Goal: Task Accomplishment & Management: Use online tool/utility

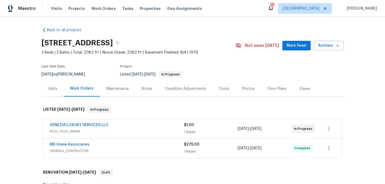
click at [154, 127] on div "VENEZIA LUXURY SERVICES LLC" at bounding box center [117, 126] width 134 height 6
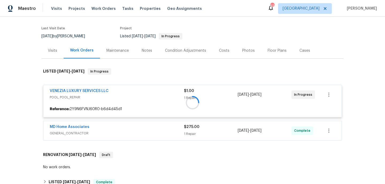
scroll to position [69, 0]
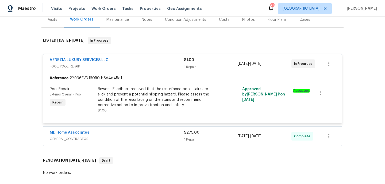
click at [154, 127] on div "MD Home Associates GENERAL_CONTRACTOR $275.00 1 Repair 9/4/2025 - 9/8/2025 Comp…" at bounding box center [192, 136] width 298 height 19
click at [155, 131] on div "MD Home Associates" at bounding box center [117, 133] width 134 height 6
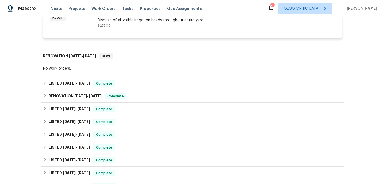
scroll to position [233, 0]
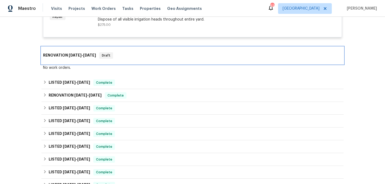
click at [141, 57] on div "RENOVATION 7/17/25 - 7/17/25 Draft" at bounding box center [192, 55] width 299 height 6
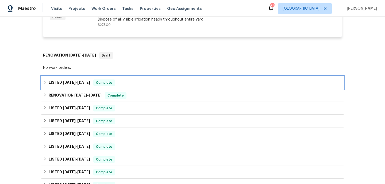
click at [139, 87] on div "LISTED 7/31/25 - 8/6/25 Complete" at bounding box center [192, 82] width 302 height 13
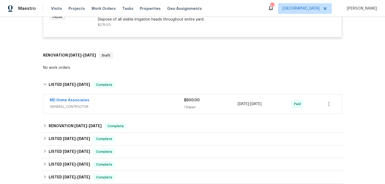
click at [143, 104] on div "MD Home Associates" at bounding box center [117, 101] width 134 height 6
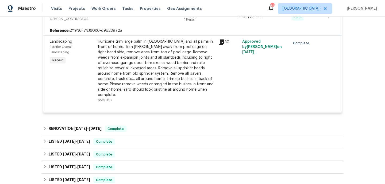
scroll to position [343, 0]
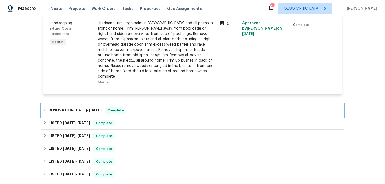
click at [139, 110] on div "RENOVATION 7/8/25 - 7/8/25 Complete" at bounding box center [192, 110] width 302 height 13
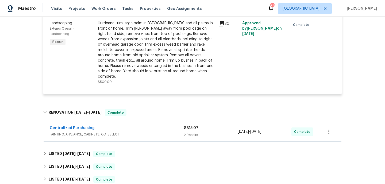
click at [141, 125] on div "Centralized Purchasing" at bounding box center [117, 128] width 134 height 6
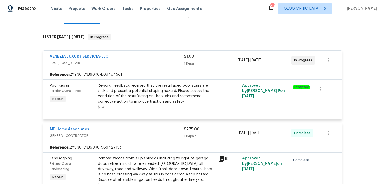
scroll to position [0, 0]
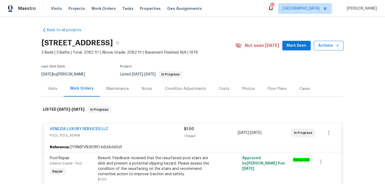
click at [328, 45] on span "Actions" at bounding box center [328, 45] width 21 height 7
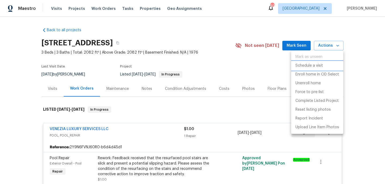
click at [315, 65] on p "Schedule a visit" at bounding box center [309, 66] width 28 height 6
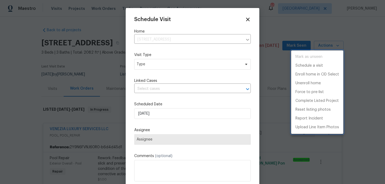
click at [186, 64] on div at bounding box center [192, 92] width 385 height 184
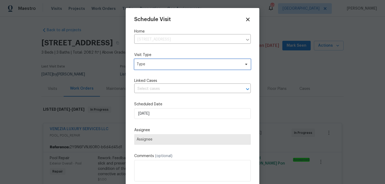
click at [182, 65] on span "Type" at bounding box center [188, 64] width 104 height 5
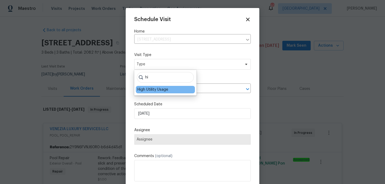
type input "hi"
click at [164, 88] on div "High Utility Usage" at bounding box center [152, 89] width 31 height 5
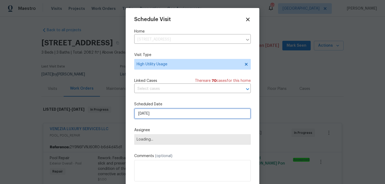
click at [163, 116] on input "[DATE]" at bounding box center [192, 113] width 116 height 11
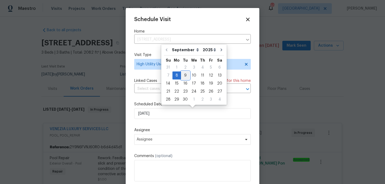
click at [185, 75] on div "9" at bounding box center [185, 75] width 9 height 7
type input "[DATE]"
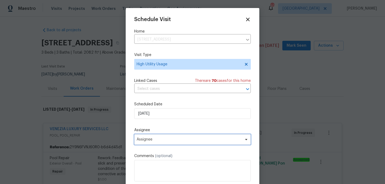
click at [163, 143] on span "Assignee" at bounding box center [192, 139] width 116 height 11
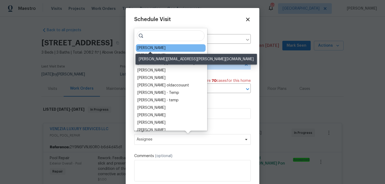
click at [145, 48] on div "[PERSON_NAME]" at bounding box center [151, 47] width 28 height 5
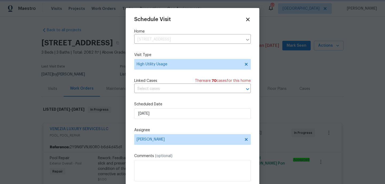
scroll to position [10, 0]
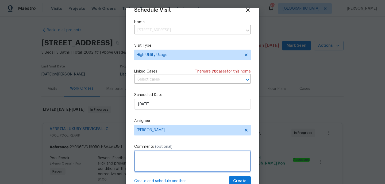
click at [157, 160] on textarea at bounding box center [192, 161] width 116 height 21
paste textarea "Hi team, we received a high usage of Water bill from a utility company for this…"
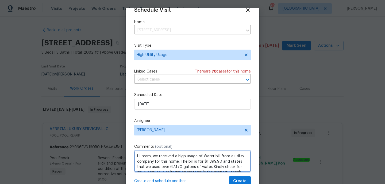
scroll to position [2, 0]
click at [157, 160] on textarea "Hi team, we received a high usage of Water bill from a utility company for this…" at bounding box center [192, 161] width 116 height 21
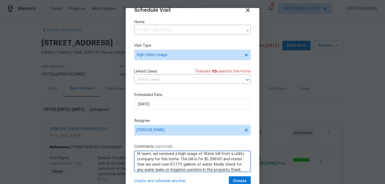
type textarea "Hi team, we received a high usage of Water bill from a utility company for this…"
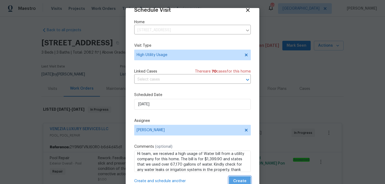
click at [240, 181] on span "Create" at bounding box center [239, 181] width 13 height 7
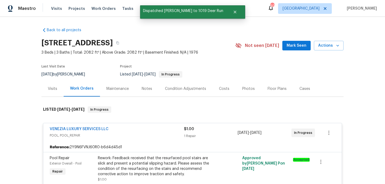
click at [57, 93] on div "Visits" at bounding box center [52, 89] width 22 height 16
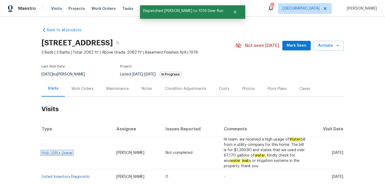
click at [60, 151] on link "High Utility Usage" at bounding box center [57, 153] width 31 height 4
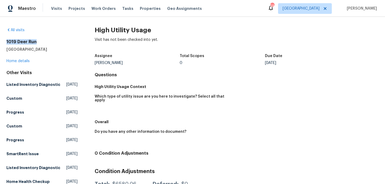
drag, startPoint x: 36, startPoint y: 41, endPoint x: 6, endPoint y: 41, distance: 29.6
click at [6, 41] on div "All visits 1019 Deer Run Venice, FL 34293 Home details Other Visits Listed Inve…" at bounding box center [192, 100] width 385 height 167
copy h2 "1019 Deer Run"
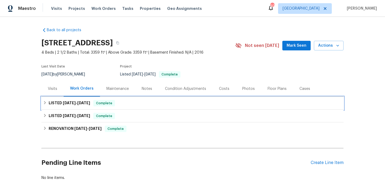
click at [128, 105] on div "LISTED [DATE] - [DATE] Complete" at bounding box center [192, 103] width 299 height 6
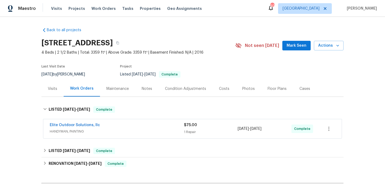
click at [134, 140] on div "Elite Outdoor Solutions, llc HANDYMAN, PAINTING $75.00 1 Repair [DATE] - [DATE]…" at bounding box center [192, 129] width 302 height 22
click at [139, 127] on div "Elite Outdoor Solutions, llc" at bounding box center [117, 126] width 134 height 6
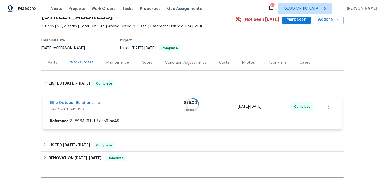
scroll to position [39, 0]
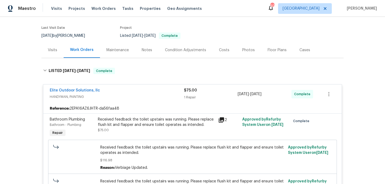
click at [49, 48] on div "Visits" at bounding box center [52, 50] width 9 height 5
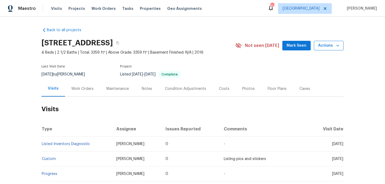
click at [326, 48] on span "Actions" at bounding box center [328, 45] width 21 height 7
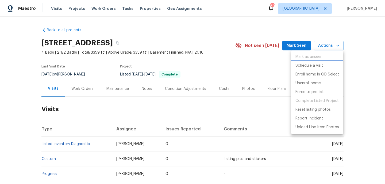
click at [320, 65] on p "Schedule a visit" at bounding box center [309, 66] width 28 height 6
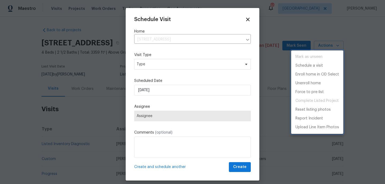
click at [175, 67] on div at bounding box center [192, 92] width 385 height 184
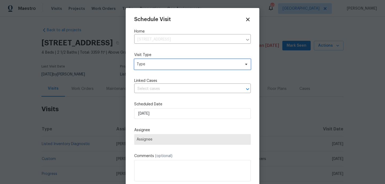
click at [174, 68] on span "Type" at bounding box center [192, 64] width 116 height 11
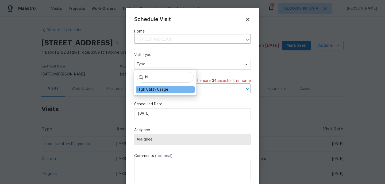
type input "hi"
click at [163, 92] on div "High Utility Usage" at bounding box center [152, 89] width 31 height 5
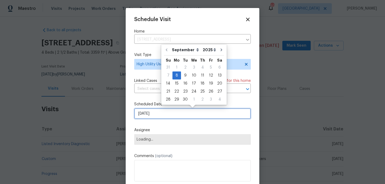
click at [156, 114] on input "[DATE]" at bounding box center [192, 113] width 116 height 11
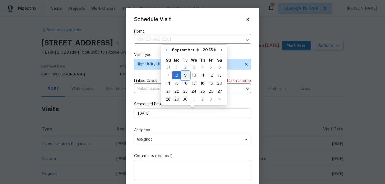
click at [185, 73] on div "9" at bounding box center [185, 75] width 9 height 7
type input "[DATE]"
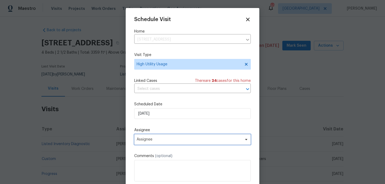
click at [161, 138] on span "Assignee" at bounding box center [188, 140] width 105 height 4
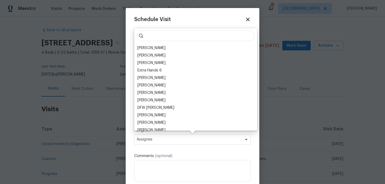
click at [160, 42] on div "[PERSON_NAME] [PERSON_NAME] [PERSON_NAME] Extra Hands 6 [PERSON_NAME] [PERSON_N…" at bounding box center [195, 79] width 123 height 103
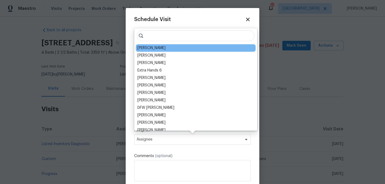
click at [160, 47] on div "[PERSON_NAME]" at bounding box center [151, 47] width 28 height 5
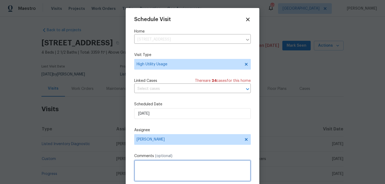
click at [156, 181] on textarea at bounding box center [192, 170] width 116 height 21
paste textarea "Hi team, we received a high usage of Water bill from a utility company for this…"
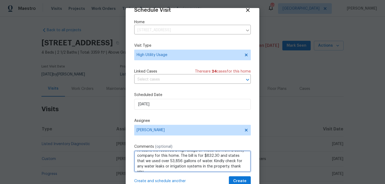
scroll to position [19, 0]
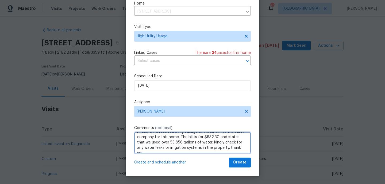
type textarea "Hi team, we received a high usage of Water bill from a utility company for this…"
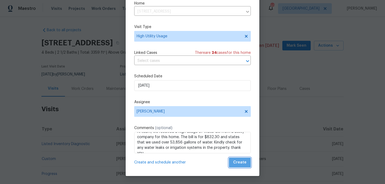
click at [244, 165] on span "Create" at bounding box center [239, 162] width 13 height 7
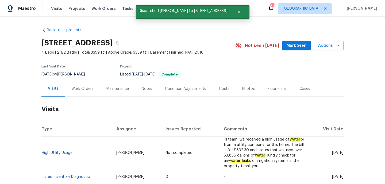
scroll to position [0, 0]
click at [56, 156] on td "High Utility Usage" at bounding box center [76, 153] width 70 height 33
click at [56, 155] on link "High Utility Usage" at bounding box center [57, 153] width 31 height 4
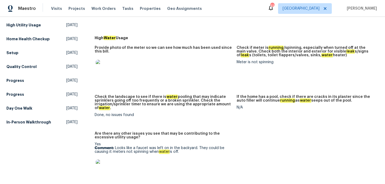
scroll to position [178, 0]
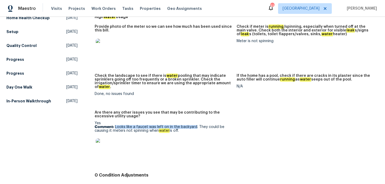
drag, startPoint x: 195, startPoint y: 124, endPoint x: 115, endPoint y: 124, distance: 79.8
click at [115, 125] on p "Comment: Looks like a faucet was left on in the backyard. They could be causing…" at bounding box center [164, 128] width 138 height 7
copy p "Looks like a faucet was left on in the backyard"
